Goal: Task Accomplishment & Management: Use online tool/utility

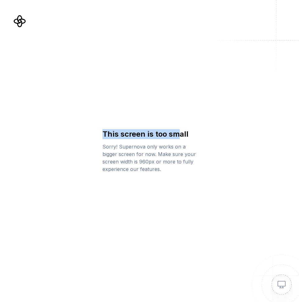
drag, startPoint x: 89, startPoint y: 137, endPoint x: 195, endPoint y: 136, distance: 106.0
click at [176, 137] on div "This screen is too small Sorry! Supernova only works on a bigger screen for now…" at bounding box center [149, 151] width 299 height 302
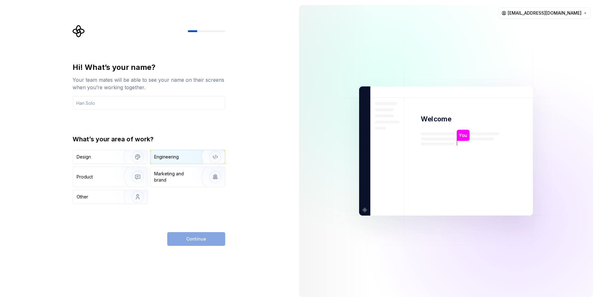
click at [174, 158] on div "Engineering" at bounding box center [166, 157] width 25 height 6
click at [109, 104] on input "text" at bounding box center [149, 103] width 153 height 14
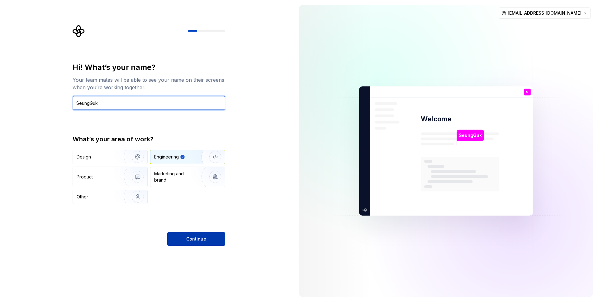
type input "SeungGuk"
click at [201, 238] on span "Continue" at bounding box center [196, 239] width 20 height 6
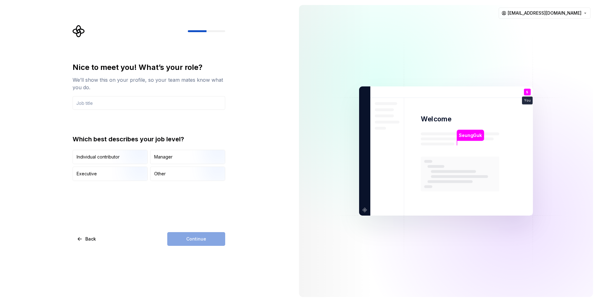
type input "E"
type input "Developer"
click at [85, 82] on div "We’ll show this on your profile, so your team mates know what you do." at bounding box center [149, 83] width 153 height 15
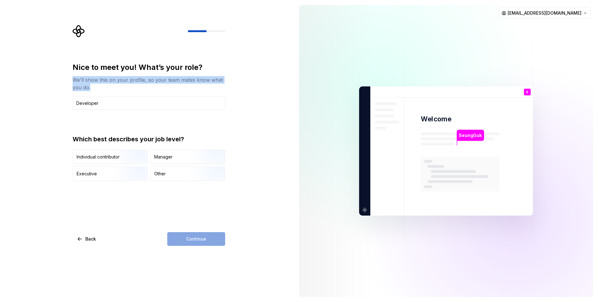
click at [73, 90] on div at bounding box center [73, 90] width 0 height 0
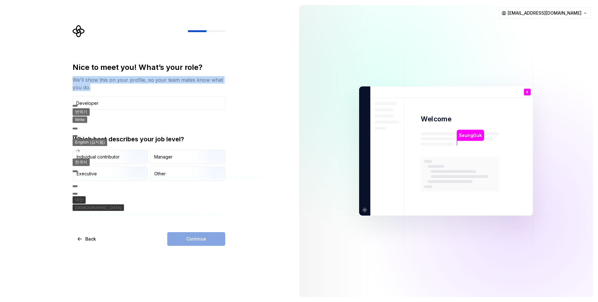
click at [200, 82] on div "We’ll show this on your profile, so your team mates know what you do." at bounding box center [149, 83] width 153 height 15
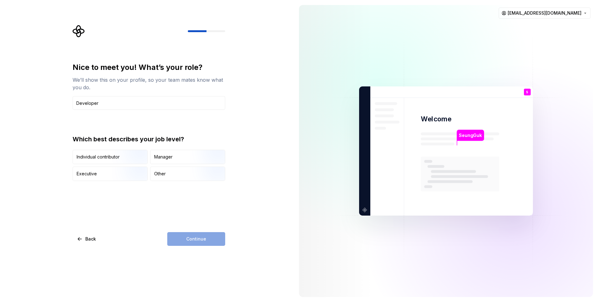
click at [136, 76] on div "We’ll show this on your profile, so your team mates know what you do." at bounding box center [149, 83] width 153 height 15
click at [73, 90] on div at bounding box center [73, 90] width 0 height 0
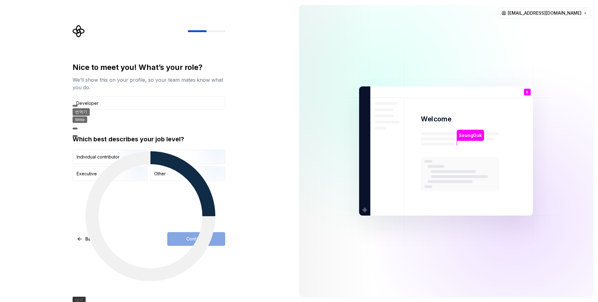
click at [26, 130] on div "Nice to meet you! What’s your role? We’ll show this on your profile, so your te…" at bounding box center [147, 151] width 294 height 302
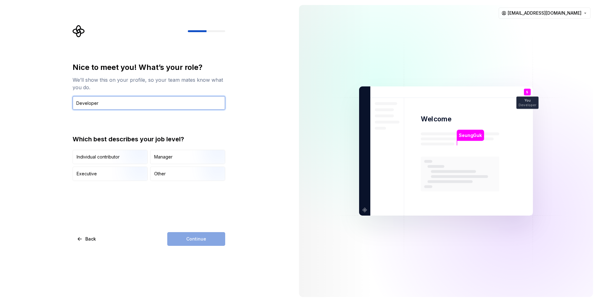
click at [109, 99] on input "Developer" at bounding box center [149, 103] width 153 height 14
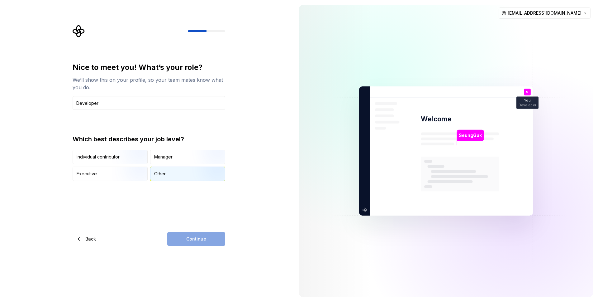
click at [175, 174] on div "Other" at bounding box center [188, 174] width 74 height 14
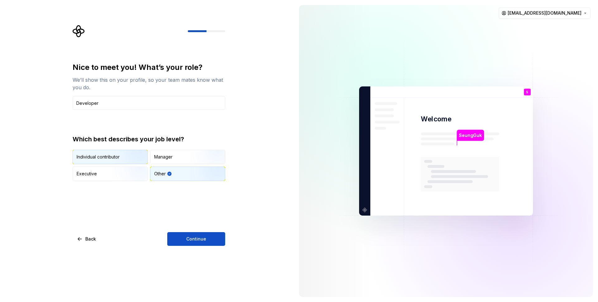
click at [106, 159] on div "Individual contributor" at bounding box center [98, 157] width 43 height 6
click at [200, 247] on div "Nice to meet you! What’s your role? We’ll show this on your profile, so your te…" at bounding box center [147, 151] width 294 height 302
click at [202, 238] on span "Continue" at bounding box center [196, 239] width 20 height 6
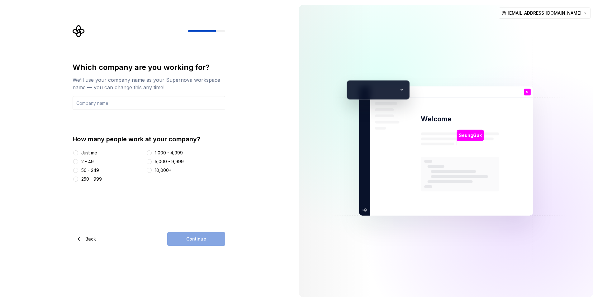
click at [90, 160] on div "2 - 49" at bounding box center [87, 161] width 12 height 6
click at [78, 160] on button "2 - 49" at bounding box center [75, 161] width 5 height 5
click at [86, 154] on div "Just me" at bounding box center [89, 153] width 16 height 6
click at [78, 154] on button "Just me" at bounding box center [75, 152] width 5 height 5
click at [124, 105] on input "text" at bounding box center [149, 103] width 153 height 14
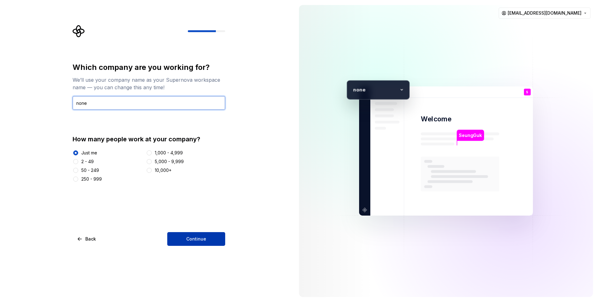
type input "none"
click at [179, 234] on button "Continue" at bounding box center [196, 239] width 58 height 14
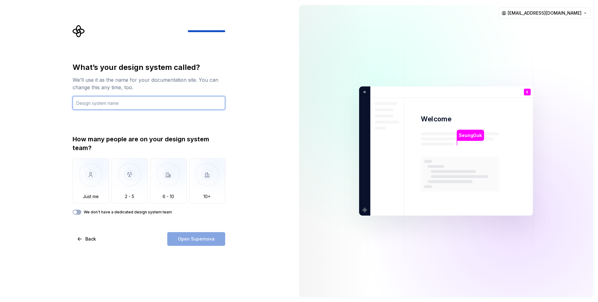
click at [137, 104] on input "text" at bounding box center [149, 103] width 153 height 14
type input "Guk"
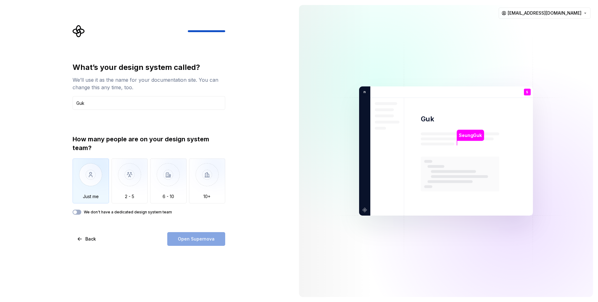
click at [92, 185] on img "button" at bounding box center [91, 179] width 36 height 42
click at [199, 243] on button "Open Supernova" at bounding box center [196, 239] width 58 height 14
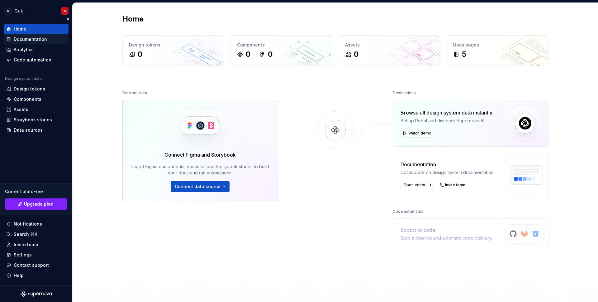
click at [39, 41] on div "Documentation" at bounding box center [30, 39] width 33 height 6
click at [35, 47] on div "Analytics" at bounding box center [36, 49] width 60 height 6
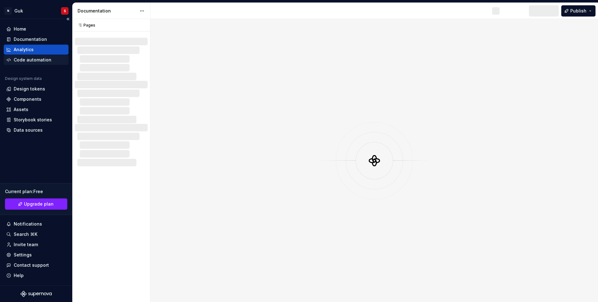
click at [31, 57] on div "Code automation" at bounding box center [33, 60] width 38 height 6
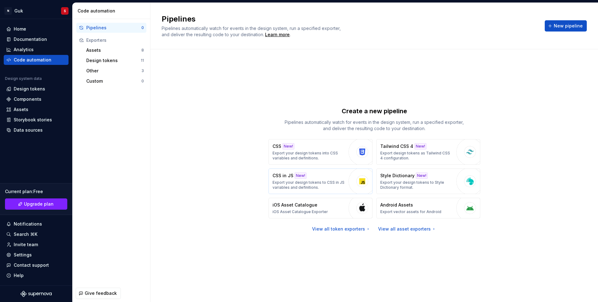
click at [289, 182] on p "Export your design tokens to CSS in JS variables and definitions." at bounding box center [309, 185] width 73 height 10
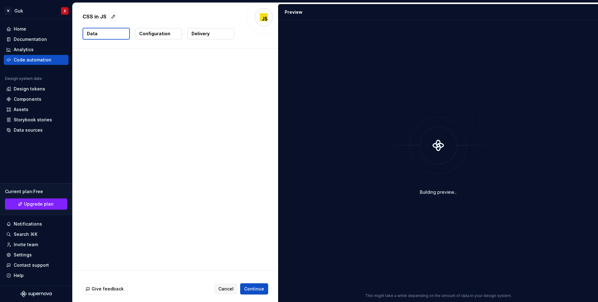
click at [287, 152] on div "Building preview..." at bounding box center [438, 150] width 312 height 253
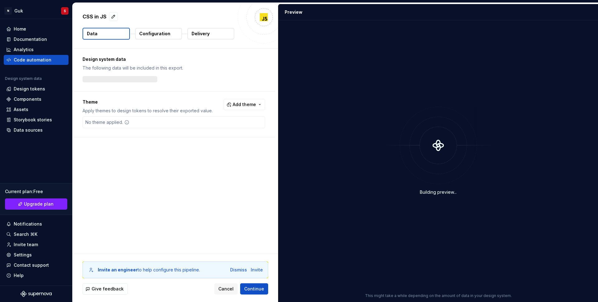
click at [240, 148] on div "Design system data The following data will be included in this export. Theme Ap…" at bounding box center [176, 151] width 206 height 205
